Goal: Task Accomplishment & Management: Manage account settings

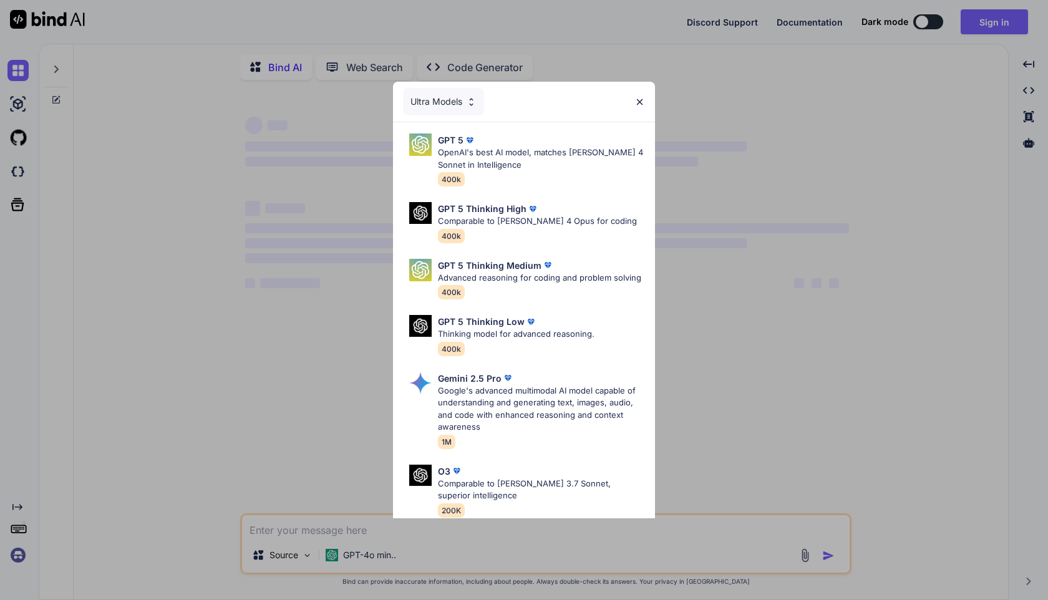
type textarea "x"
click at [639, 105] on img at bounding box center [639, 102] width 11 height 11
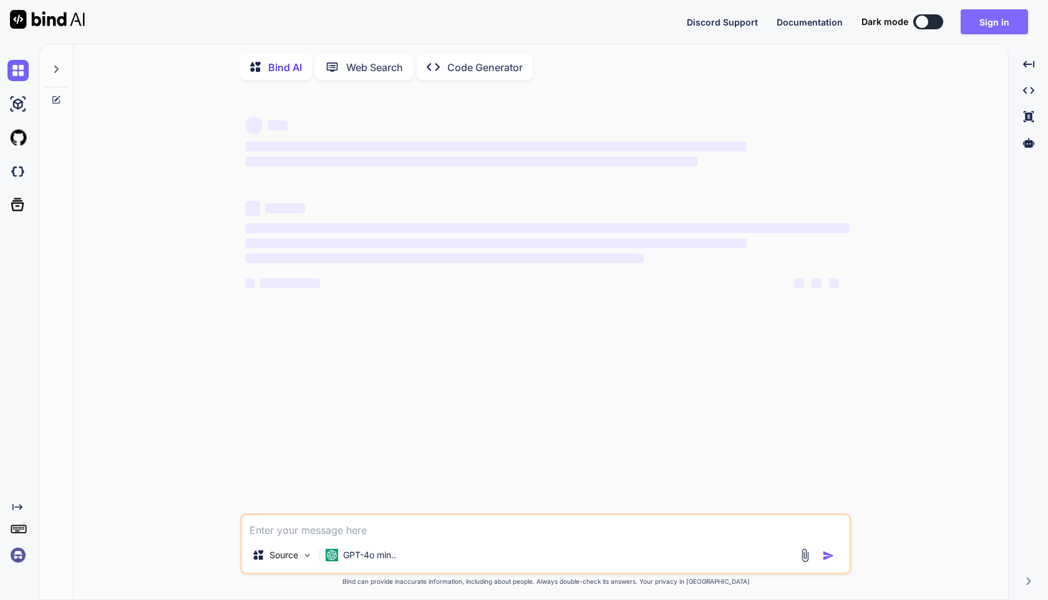
click at [999, 25] on button "Sign in" at bounding box center [993, 21] width 67 height 25
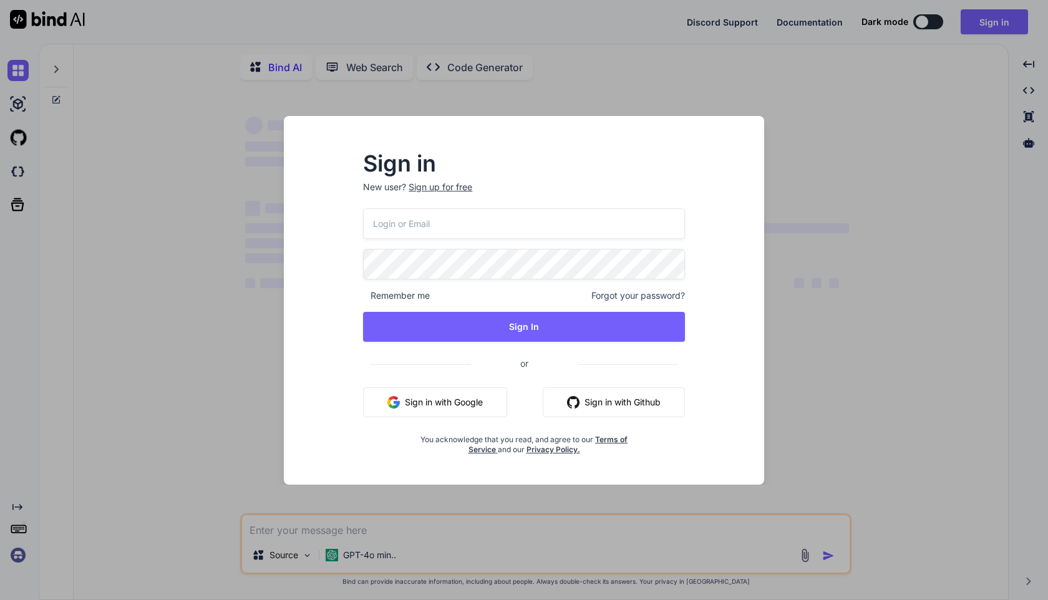
click at [517, 237] on input "email" at bounding box center [524, 223] width 322 height 31
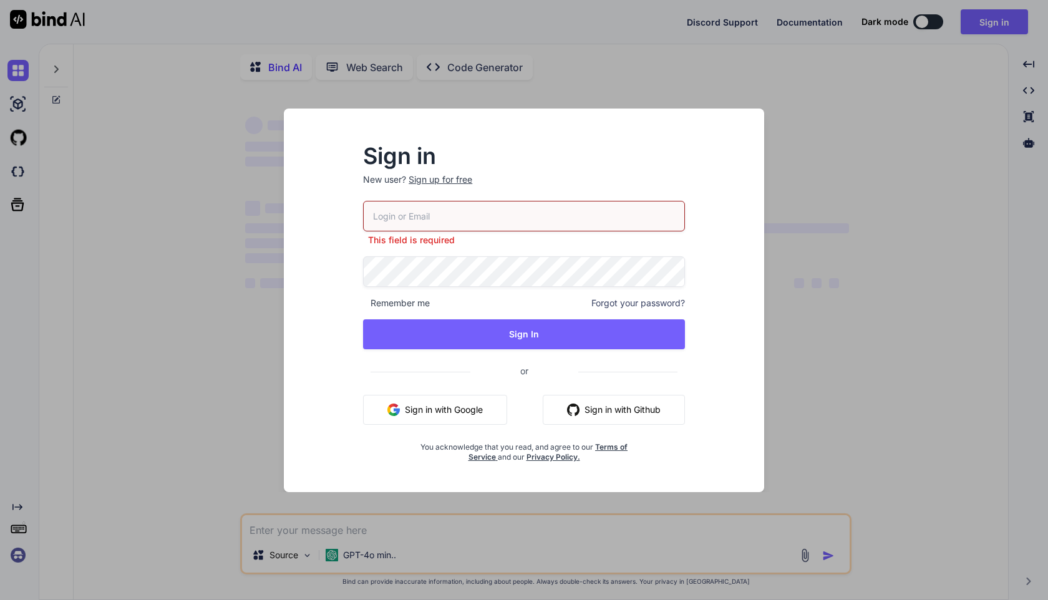
click at [428, 204] on input "email" at bounding box center [524, 216] width 322 height 31
click at [461, 404] on button "Sign in with Google" at bounding box center [435, 410] width 144 height 30
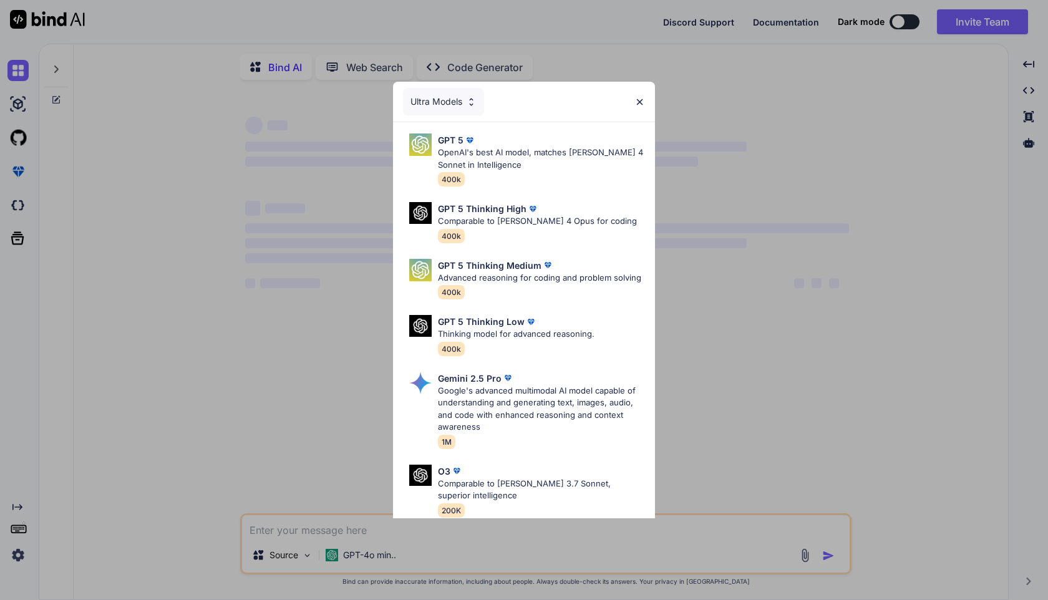
click at [644, 102] on img at bounding box center [639, 102] width 11 height 11
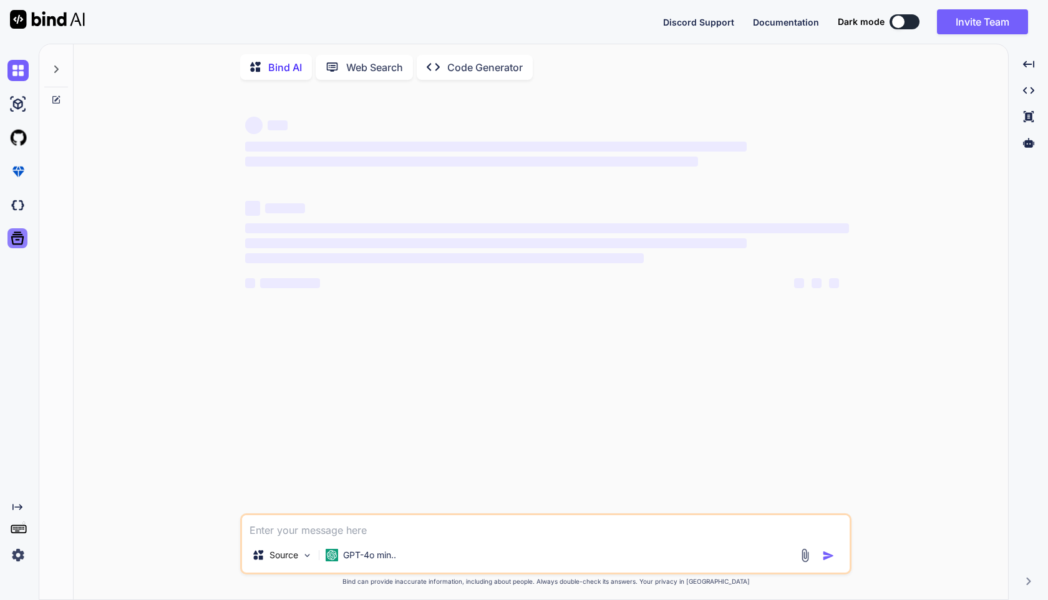
click at [24, 238] on icon at bounding box center [17, 238] width 17 height 17
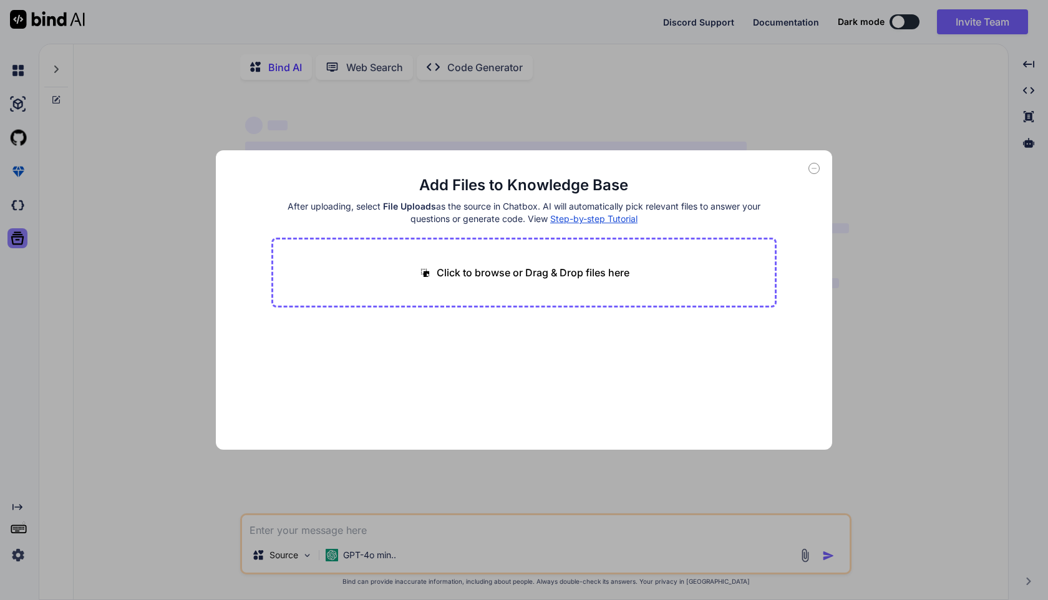
click at [24, 238] on div "Add Files to Knowledge Base After uploading, select File Uploads as the source …" at bounding box center [524, 300] width 1048 height 600
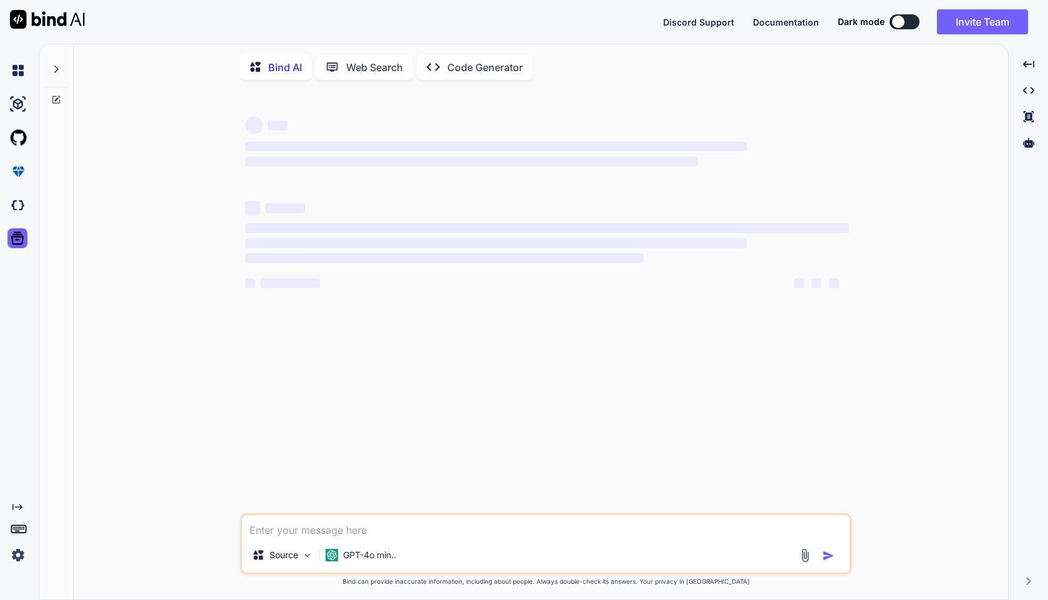
type textarea "x"
click at [26, 558] on img at bounding box center [17, 554] width 21 height 21
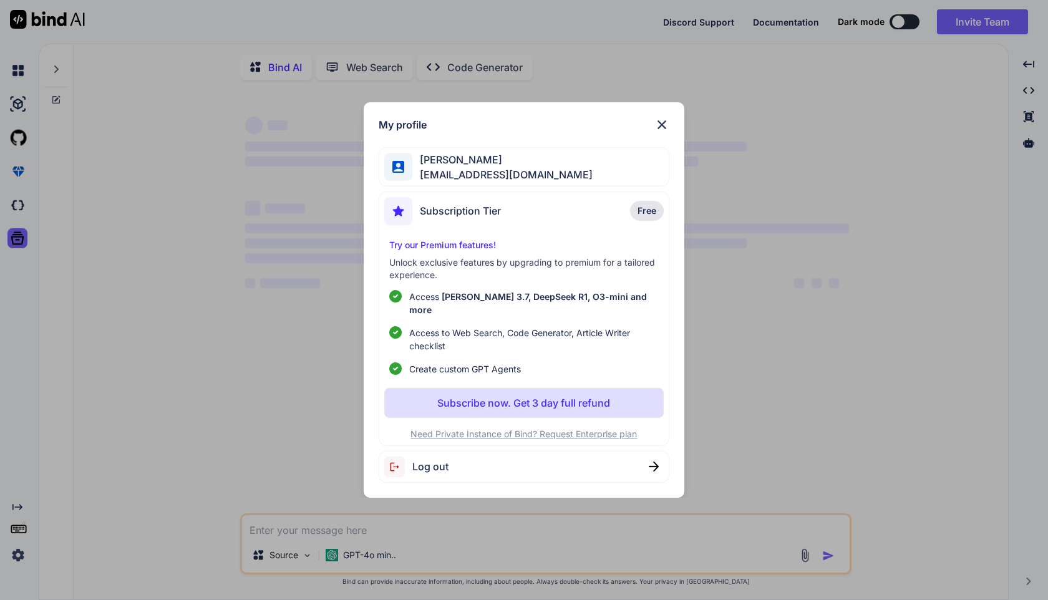
click at [24, 558] on div "My profile [PERSON_NAME] [EMAIL_ADDRESS][DOMAIN_NAME] Subscription Tier Free Tr…" at bounding box center [524, 300] width 1048 height 600
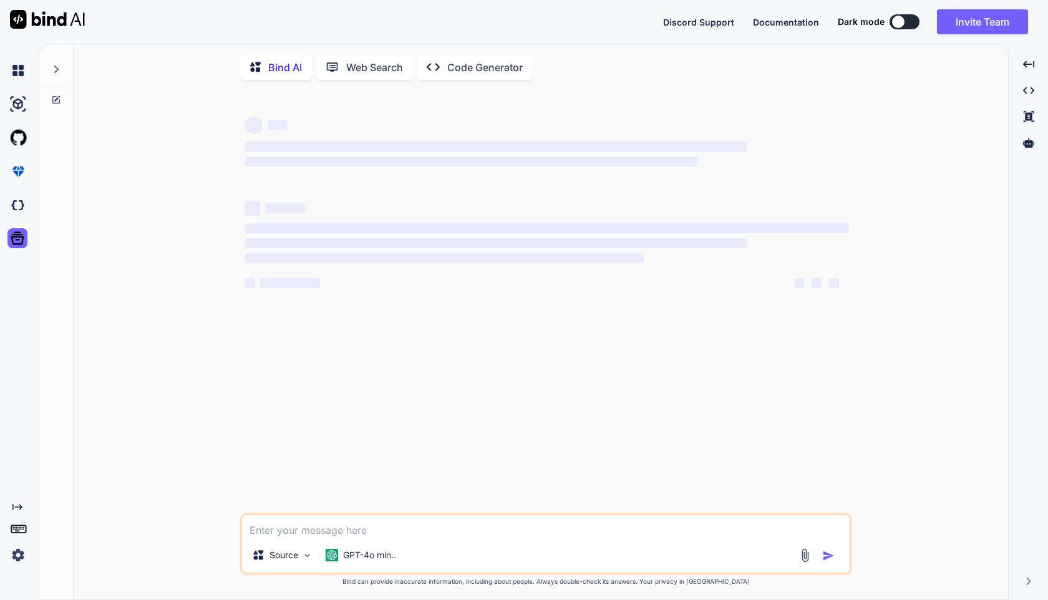
click at [24, 558] on img at bounding box center [17, 554] width 21 height 21
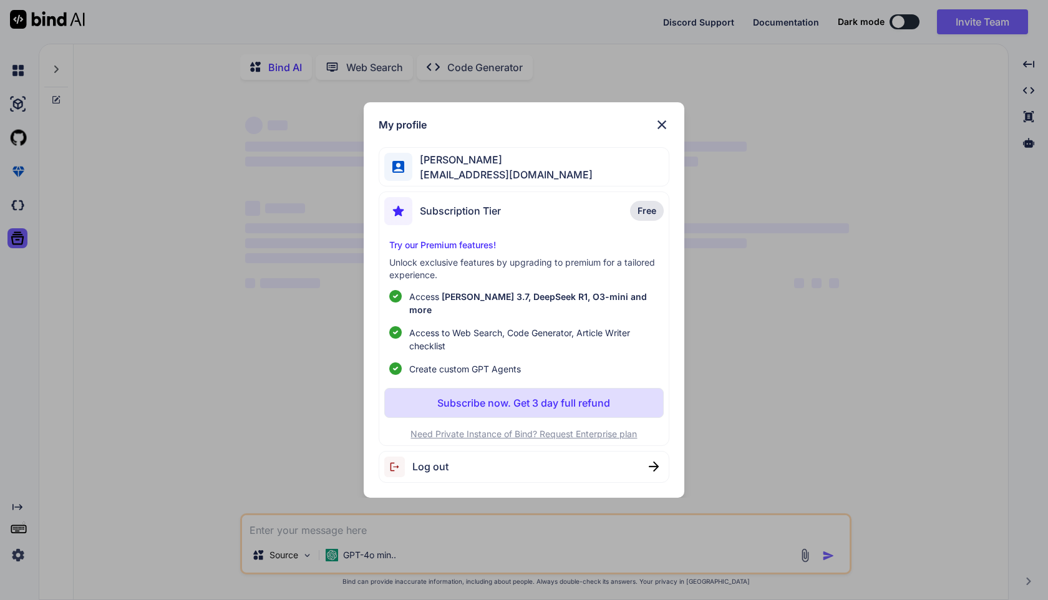
click at [471, 218] on span "Subscription Tier" at bounding box center [460, 210] width 81 height 15
click at [435, 210] on div "Subscription Tier" at bounding box center [442, 211] width 117 height 28
click at [448, 159] on span "Fabian Reiner" at bounding box center [502, 159] width 180 height 15
click at [448, 165] on span "Fabian Reiner" at bounding box center [502, 159] width 180 height 15
click at [664, 132] on img at bounding box center [661, 124] width 15 height 15
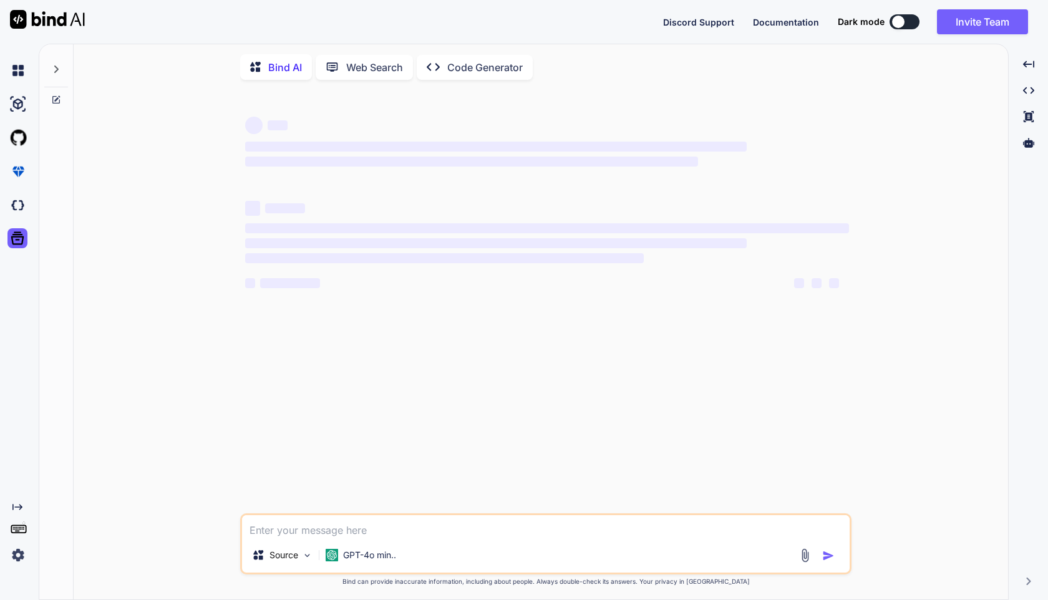
click at [24, 555] on img at bounding box center [17, 554] width 21 height 21
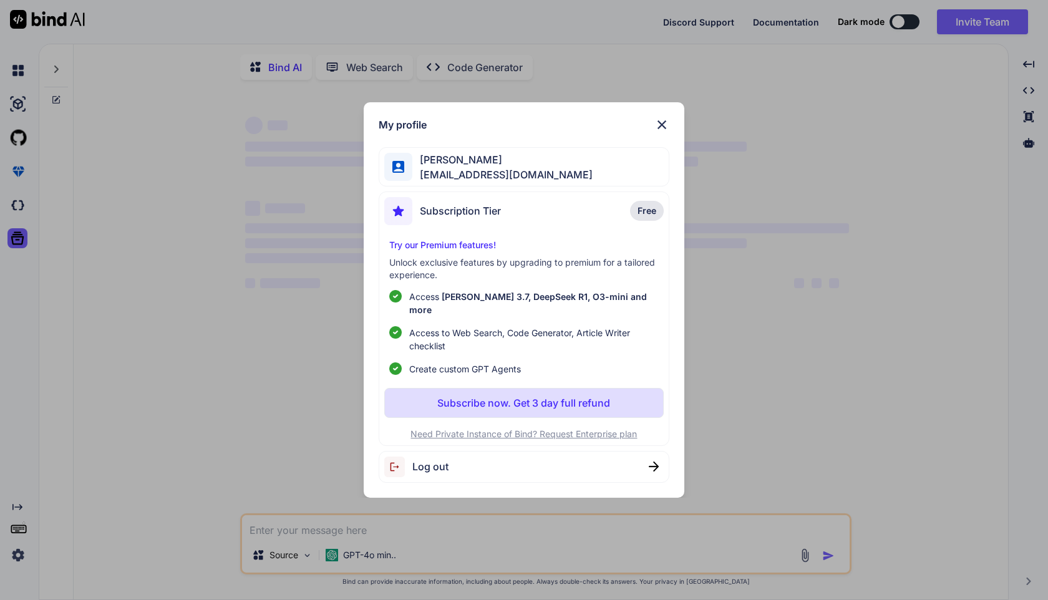
click at [427, 462] on span "Log out" at bounding box center [430, 466] width 36 height 15
